Goal: Information Seeking & Learning: Learn about a topic

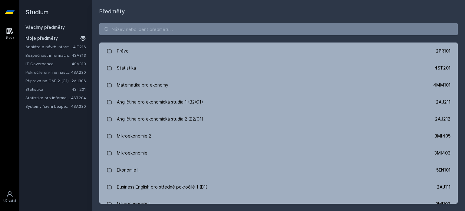
click at [53, 55] on link "Bezpečnost informačních systémů" at bounding box center [48, 55] width 46 height 6
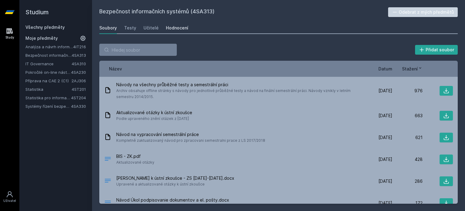
click at [179, 27] on div "Hodnocení" at bounding box center [177, 28] width 22 height 6
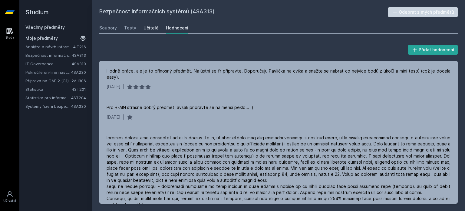
click at [148, 29] on div "Učitelé" at bounding box center [151, 28] width 15 height 6
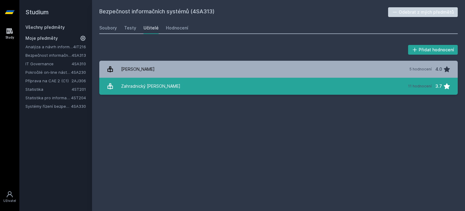
click at [251, 84] on link "Zahradnický [PERSON_NAME] 11 hodnocení 3.7" at bounding box center [278, 86] width 359 height 17
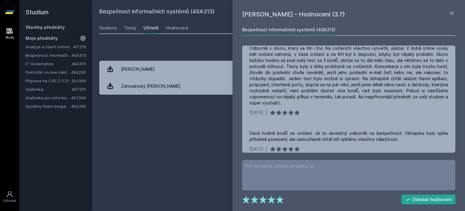
scroll to position [322, 0]
